Goal: Information Seeking & Learning: Learn about a topic

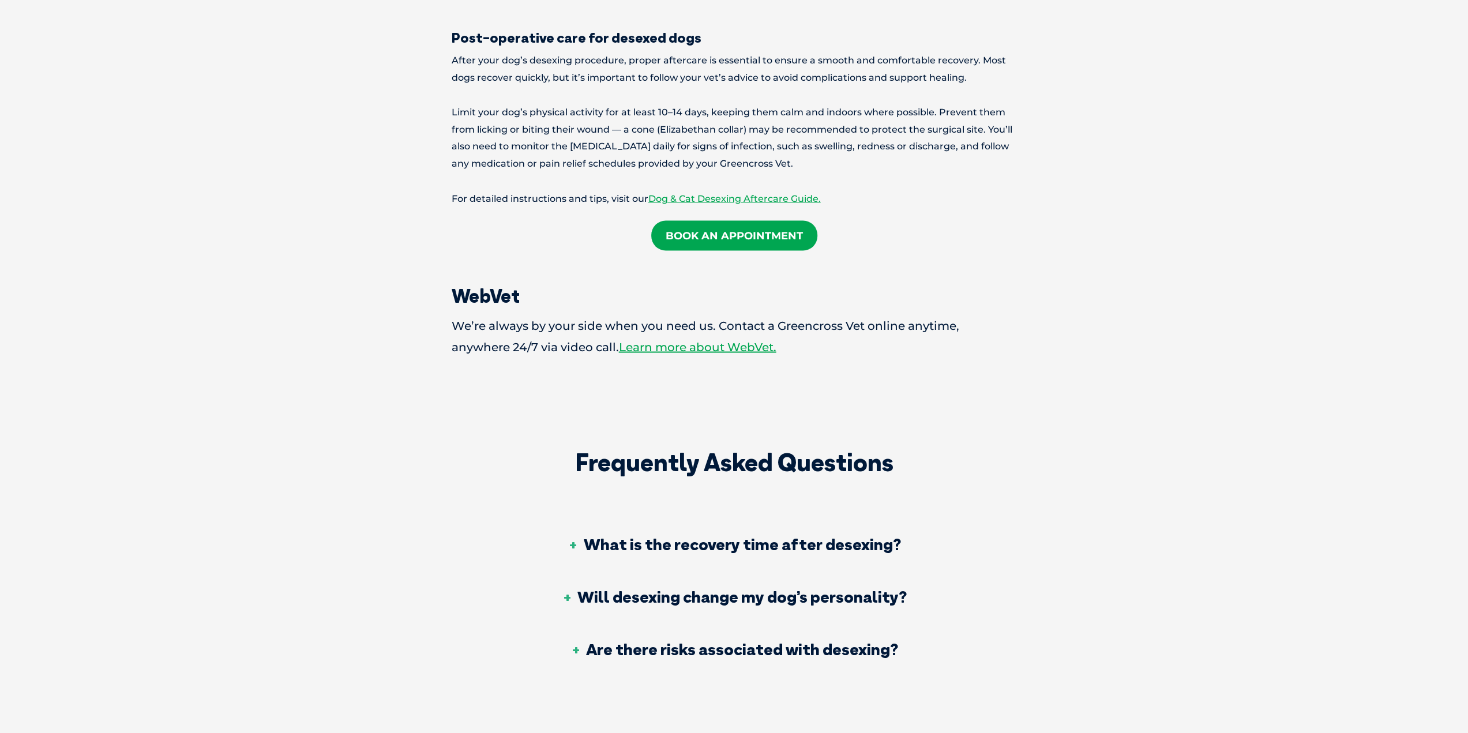
scroll to position [2019, 0]
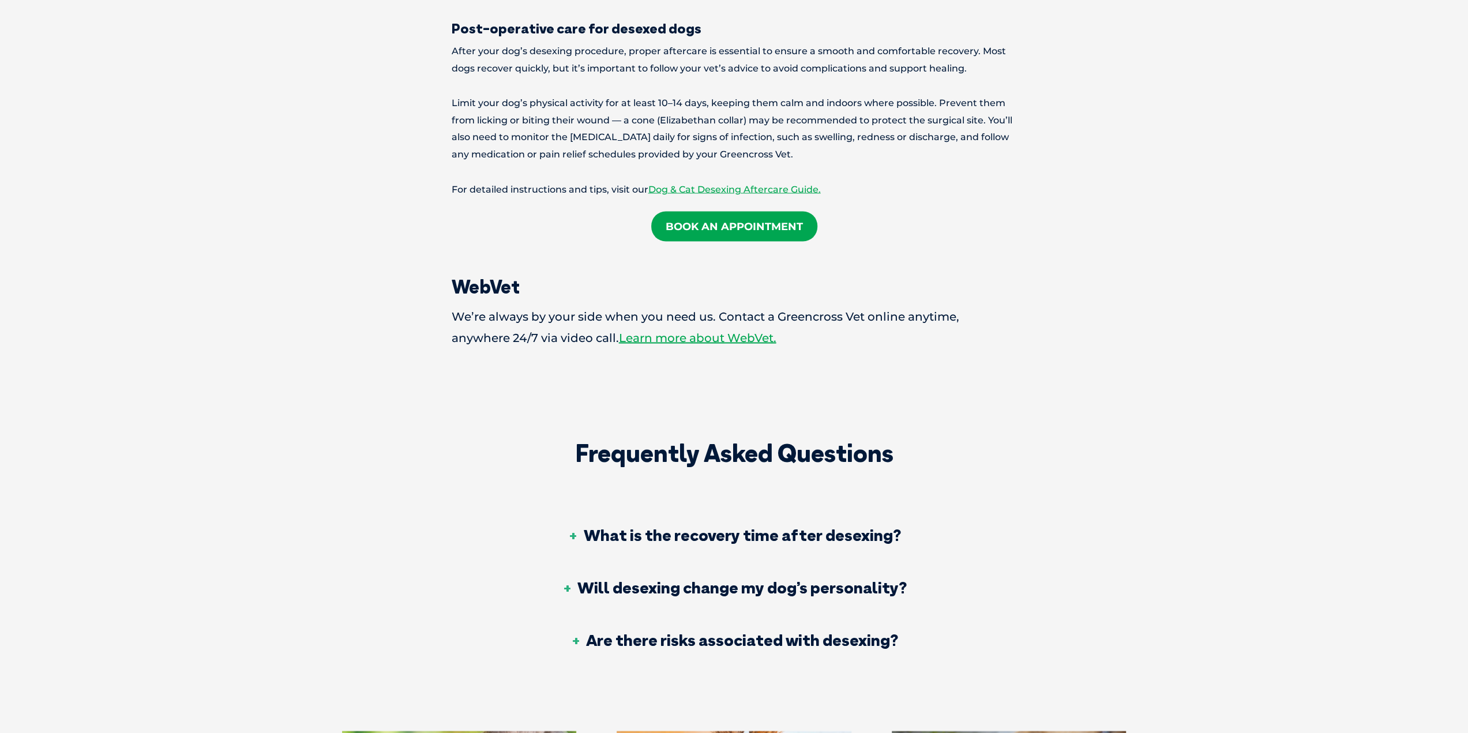
click at [618, 527] on h3 "What is the recovery time after desexing?" at bounding box center [734, 535] width 333 height 16
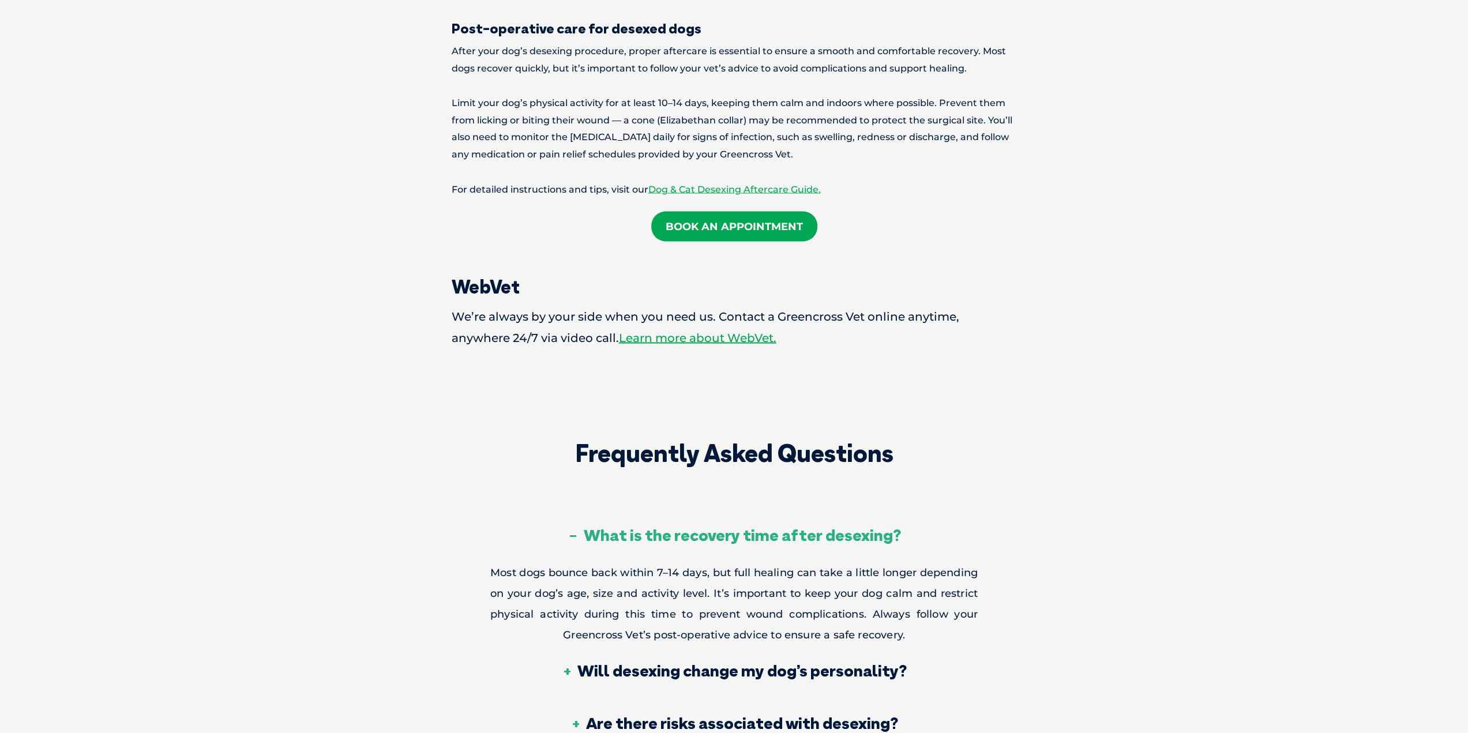
click at [603, 527] on h3 "What is the recovery time after desexing?" at bounding box center [734, 535] width 333 height 16
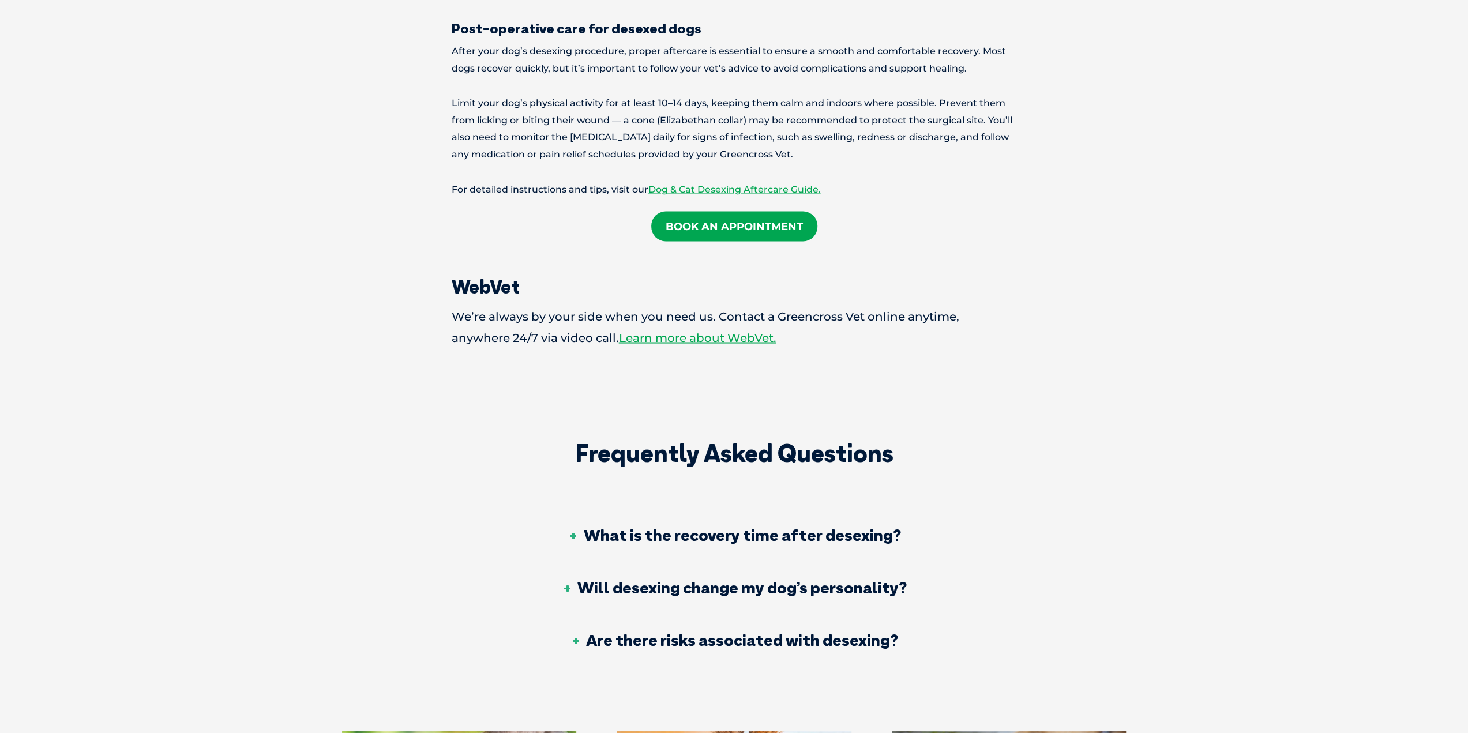
click at [621, 579] on h3 "Will desexing change my dog’s personality?" at bounding box center [734, 587] width 346 height 16
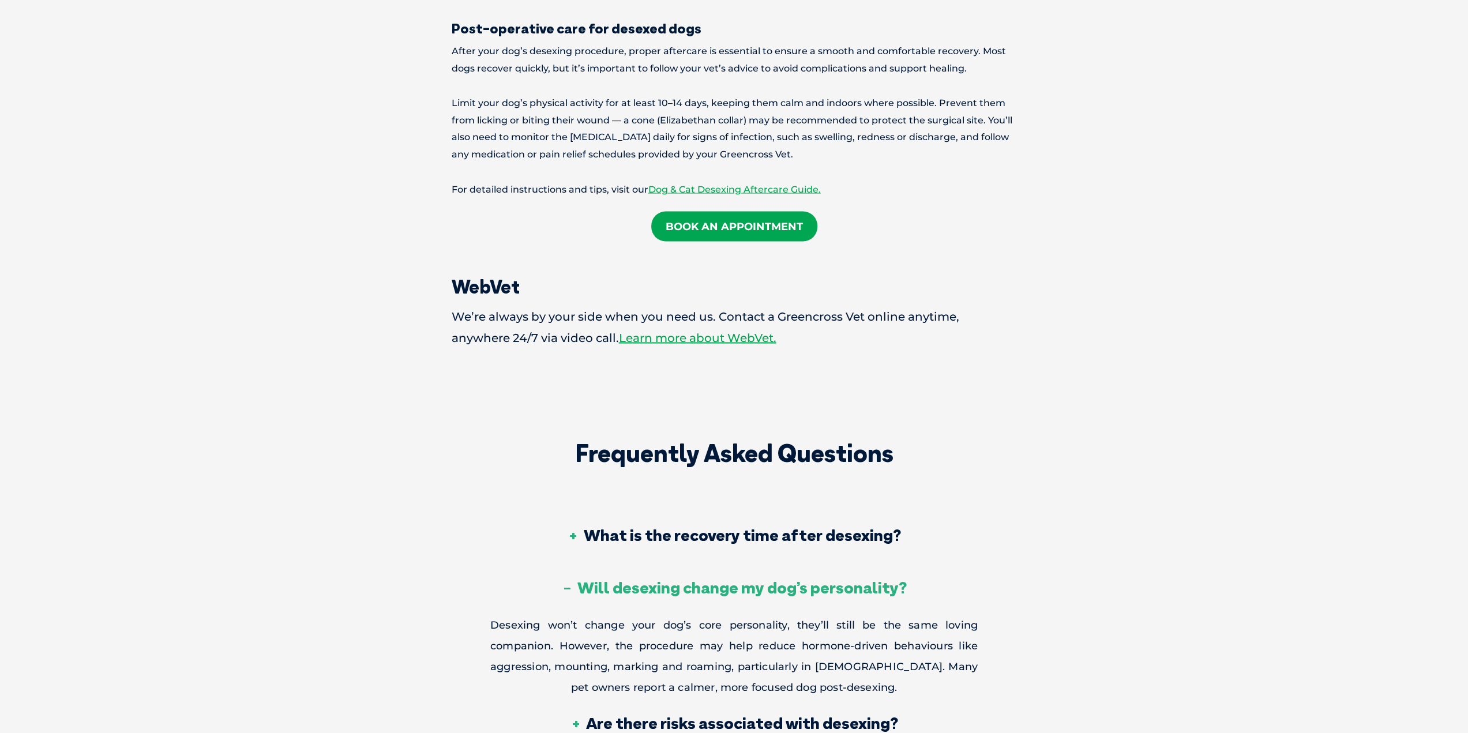
click at [620, 579] on h3 "Will desexing change my dog’s personality?" at bounding box center [734, 587] width 346 height 16
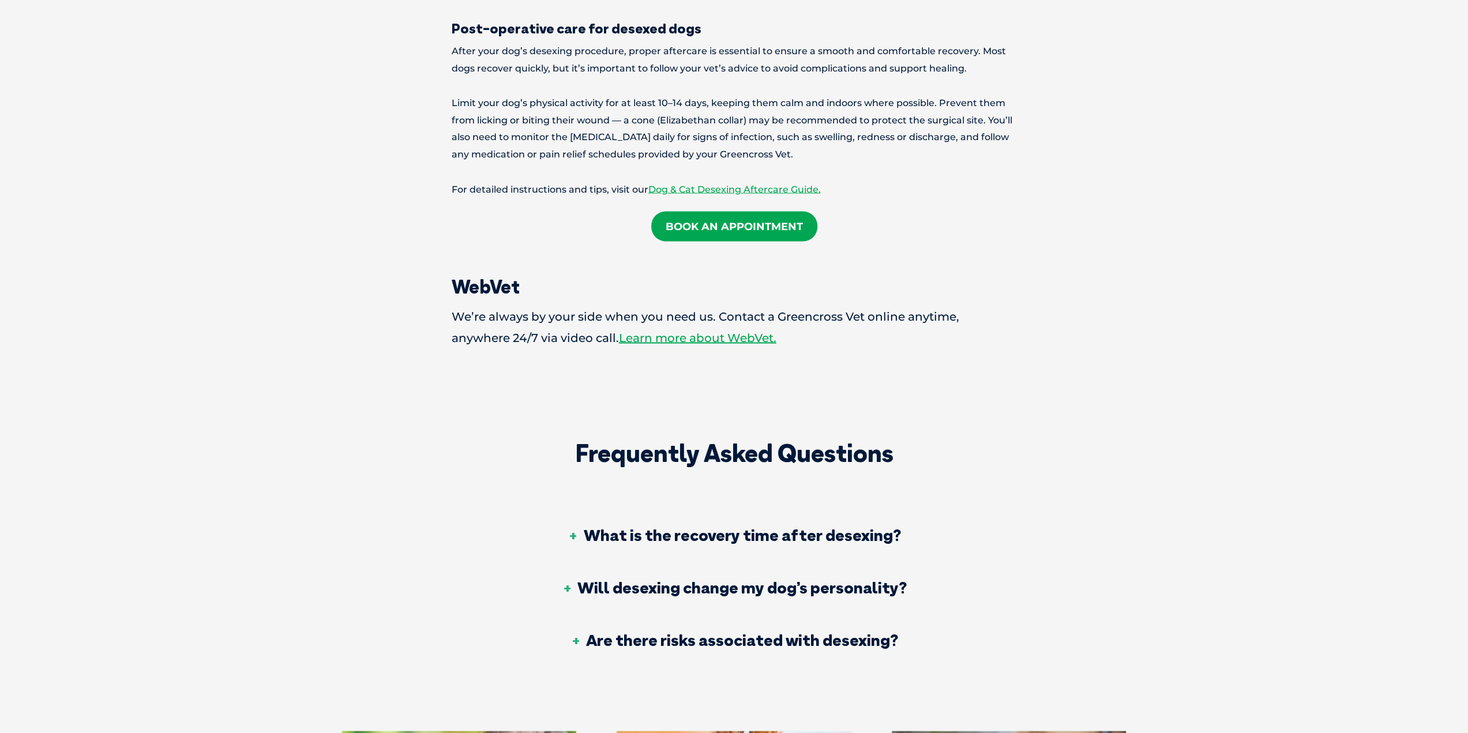
click at [632, 632] on h3 "Are there risks associated with desexing?" at bounding box center [734, 640] width 328 height 16
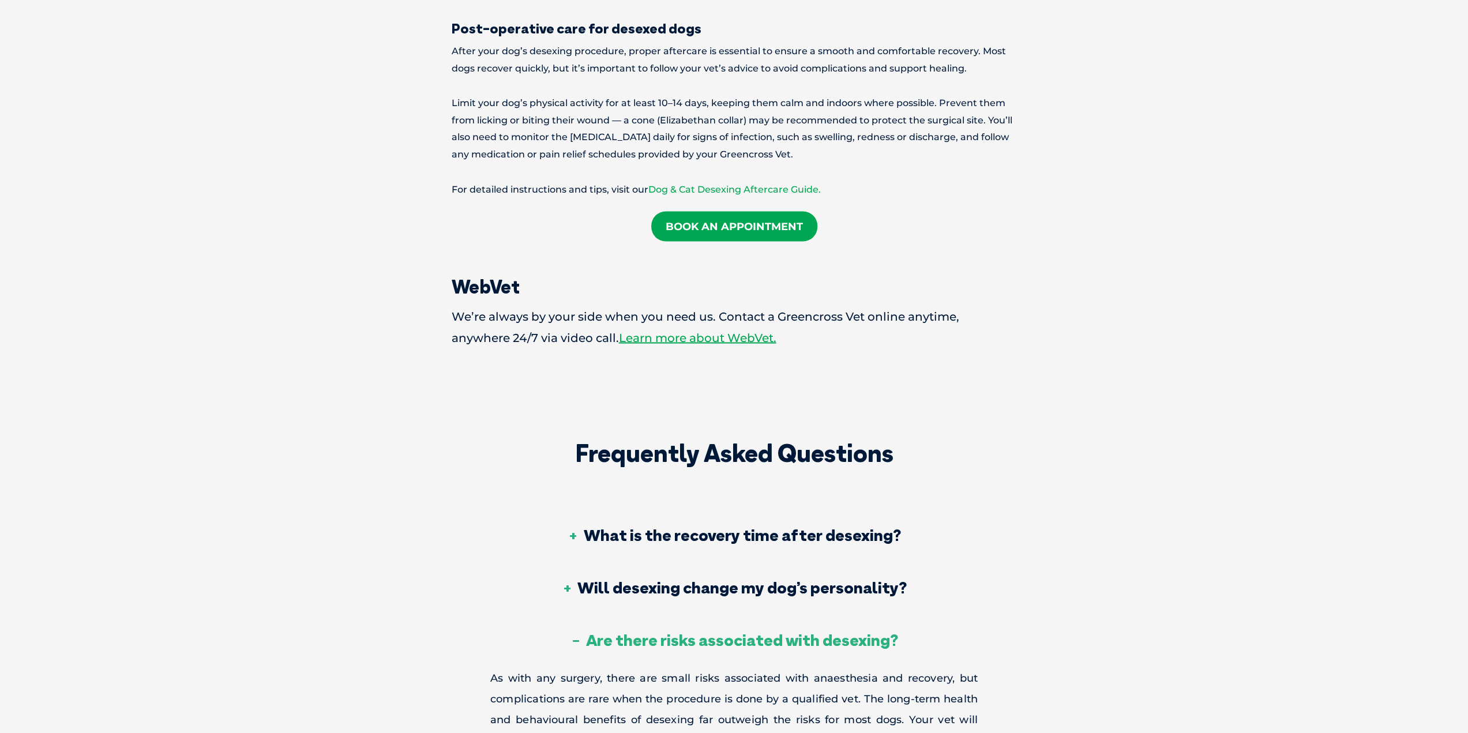
click at [683, 183] on link "Dog & Cat Desexing Aftercare Guide." at bounding box center [734, 188] width 172 height 11
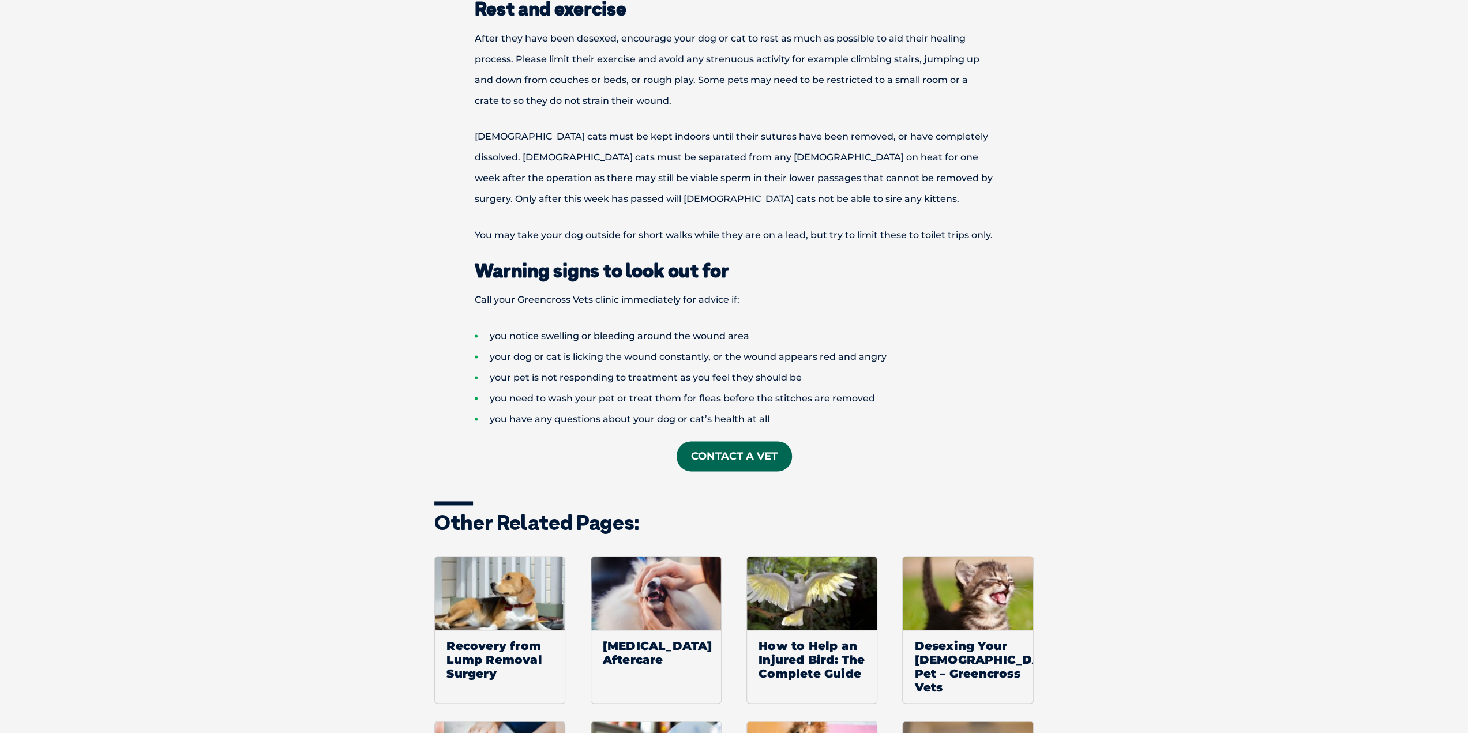
scroll to position [1500, 0]
